Goal: Find contact information: Find contact information

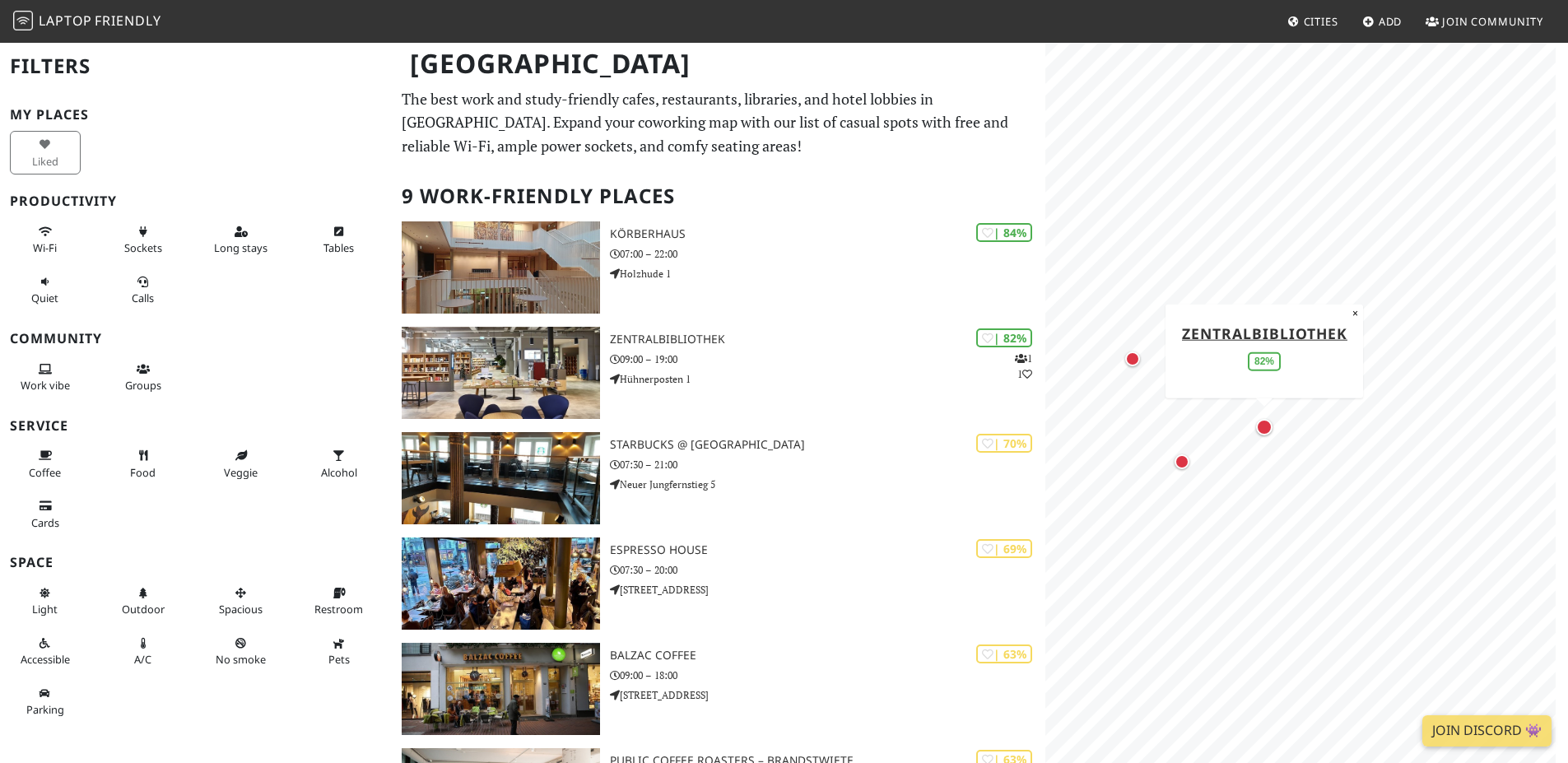
click at [1268, 431] on div "Map marker" at bounding box center [1264, 427] width 16 height 16
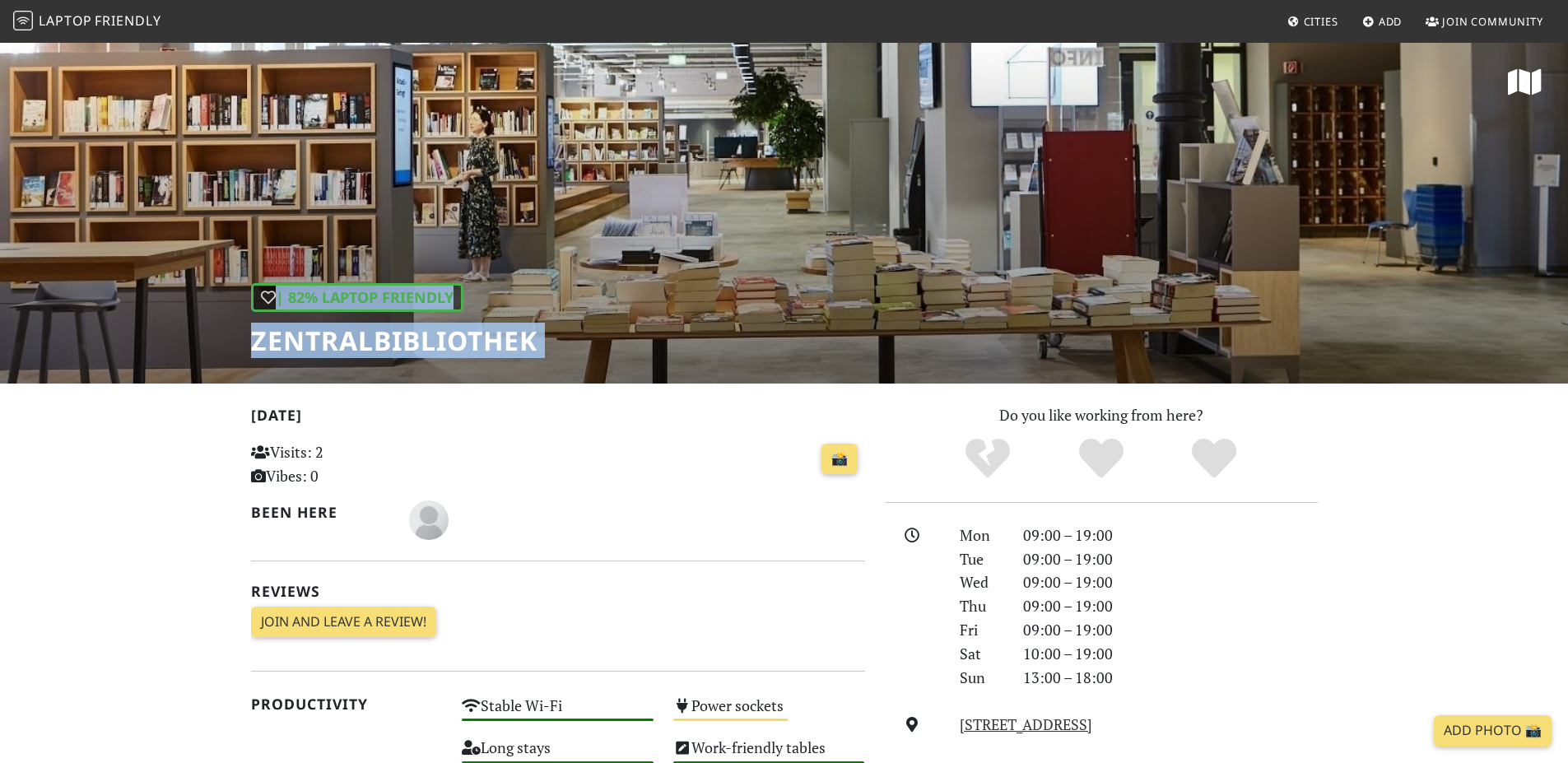
drag, startPoint x: 744, startPoint y: 357, endPoint x: 889, endPoint y: 290, distance: 159.7
click at [889, 290] on div "| 82% Laptop Friendly Zentralbibliothek [DATE] Visits: 2 Vibes: 0 📸 Been here R…" at bounding box center [784, 727] width 1568 height 1371
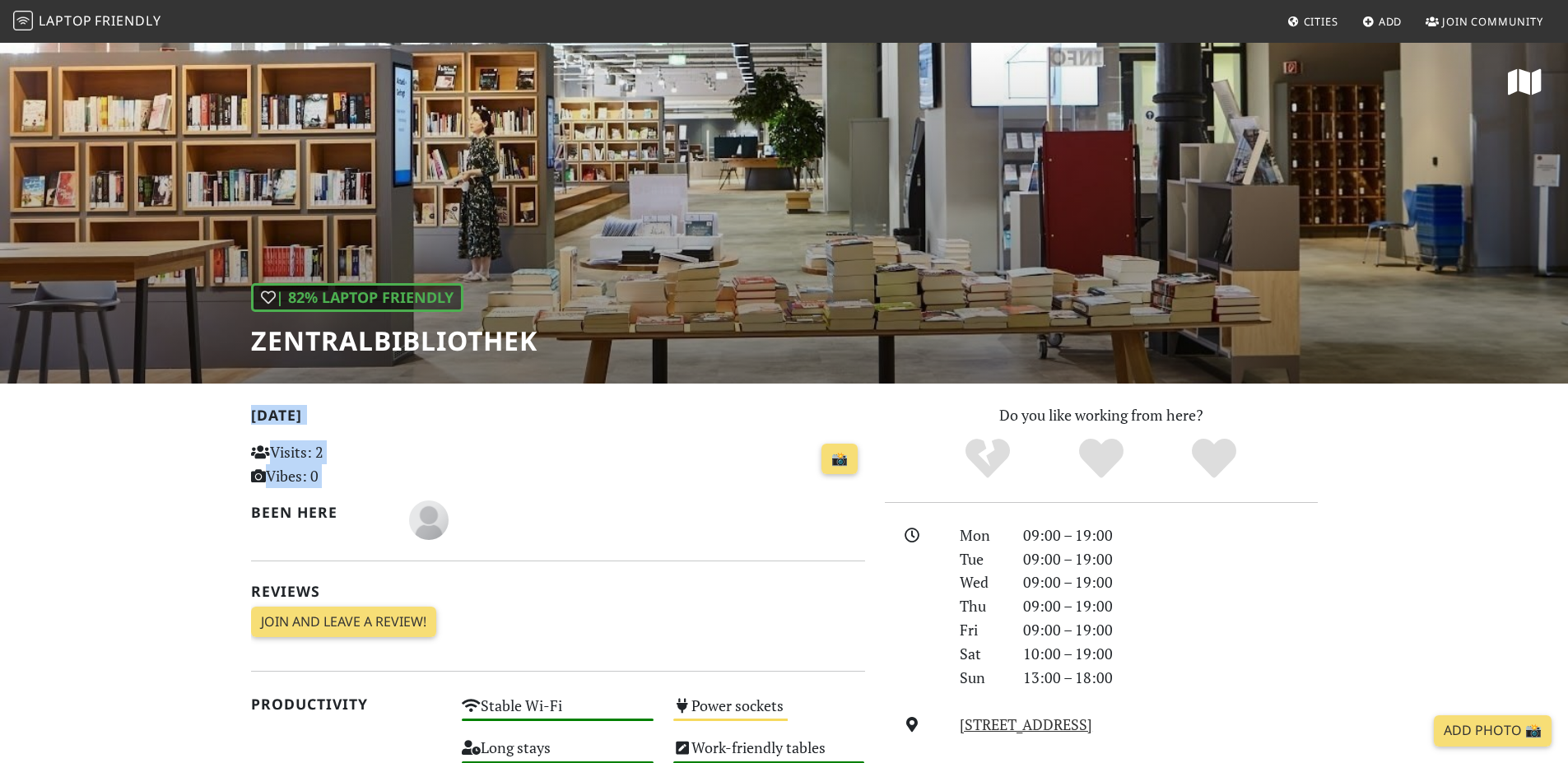
drag, startPoint x: 722, startPoint y: 451, endPoint x: 769, endPoint y: 392, distance: 75.4
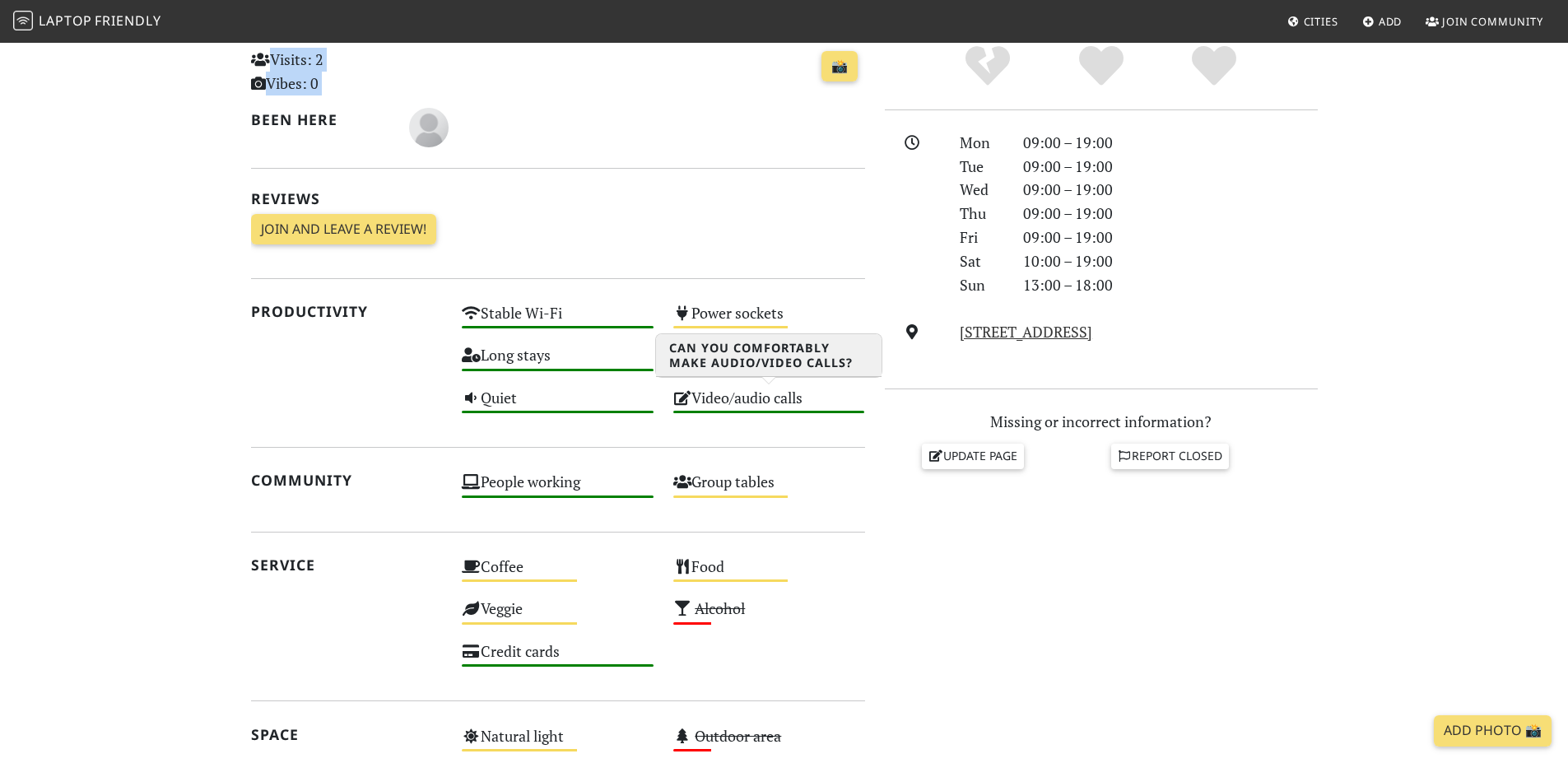
scroll to position [395, 0]
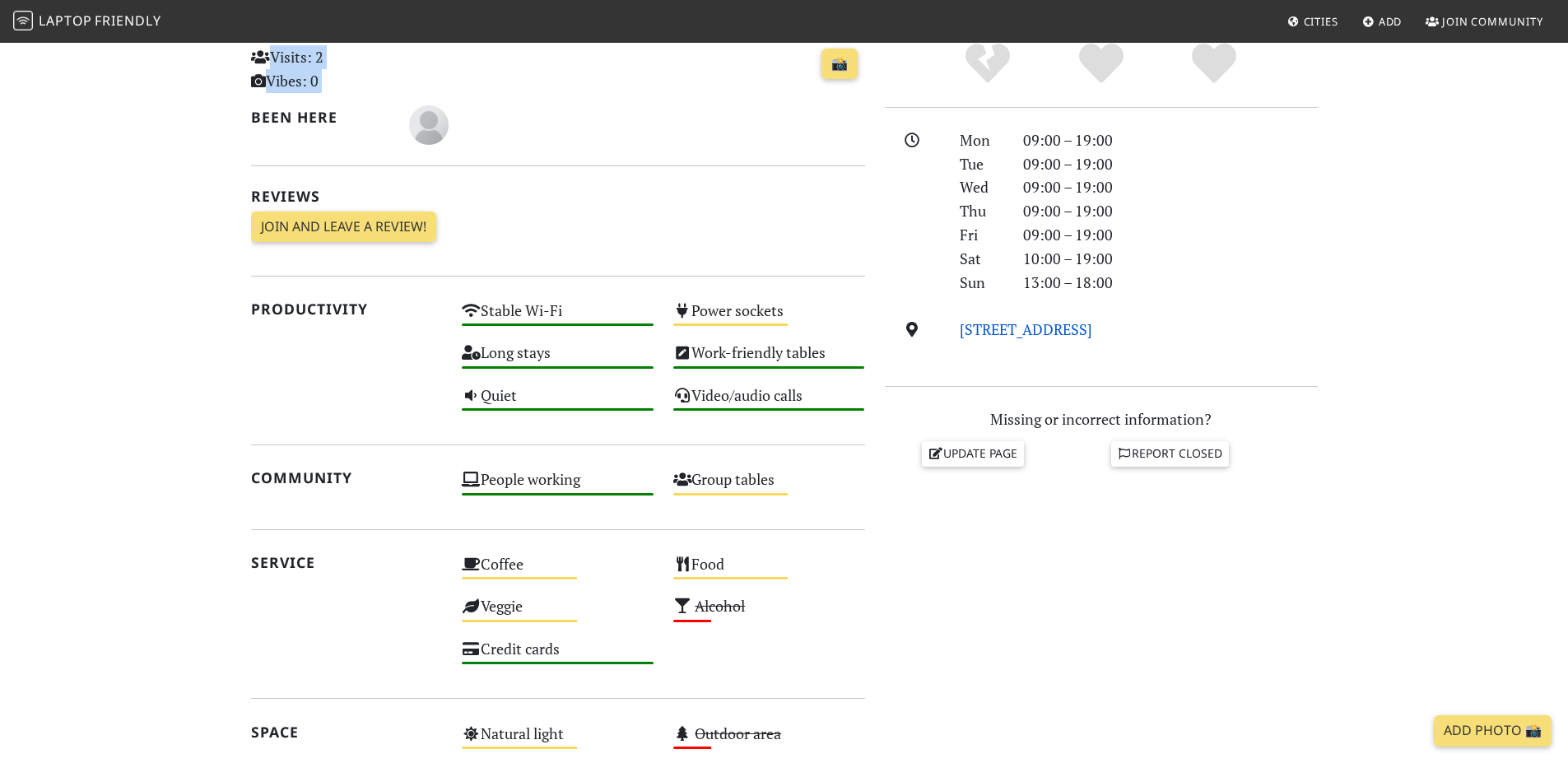
click at [1092, 325] on link "[STREET_ADDRESS]" at bounding box center [1026, 330] width 133 height 20
